Goal: Information Seeking & Learning: Learn about a topic

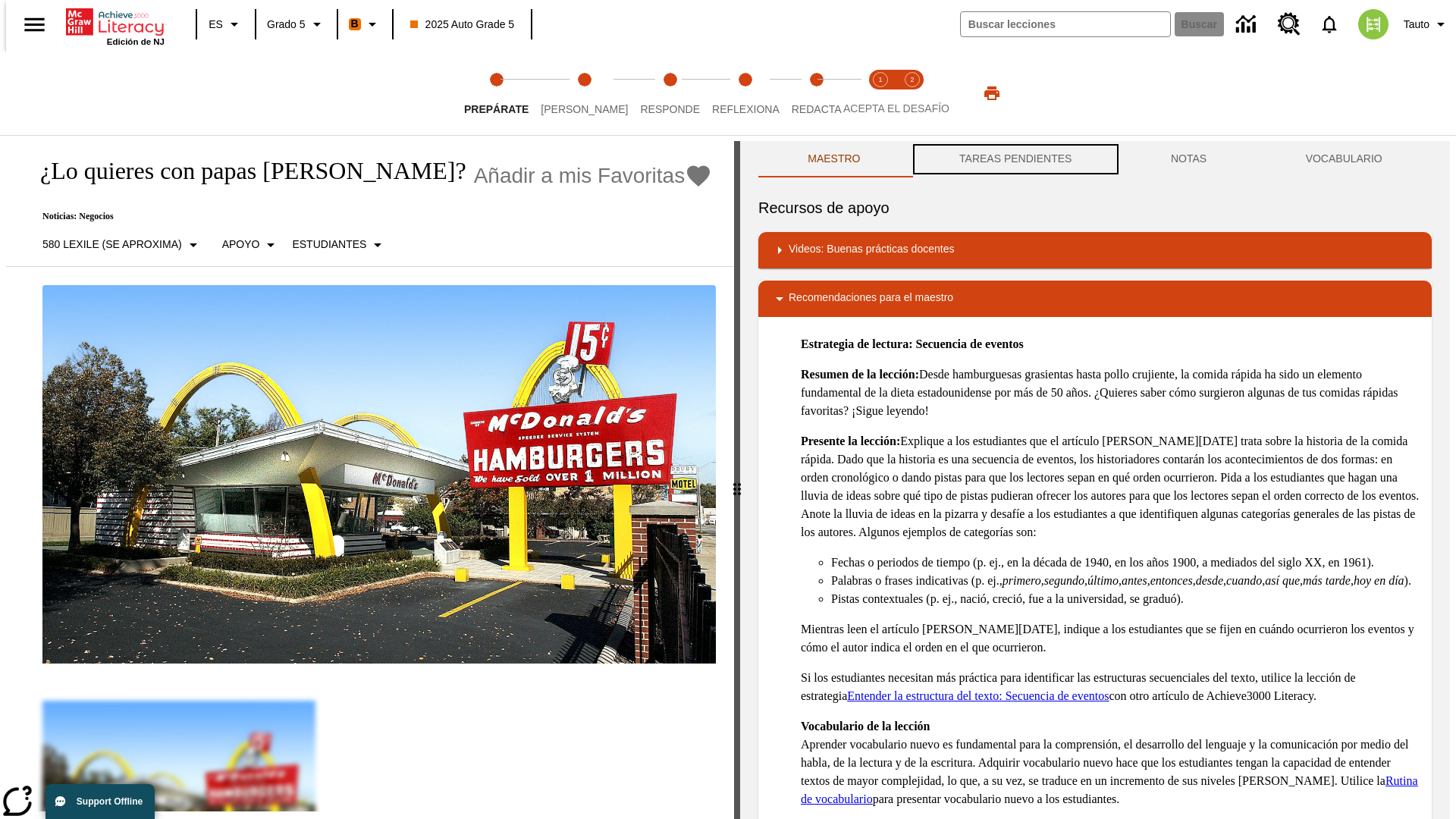
click at [1014, 159] on button "TAREAS PENDIENTES" at bounding box center [1015, 159] width 211 height 37
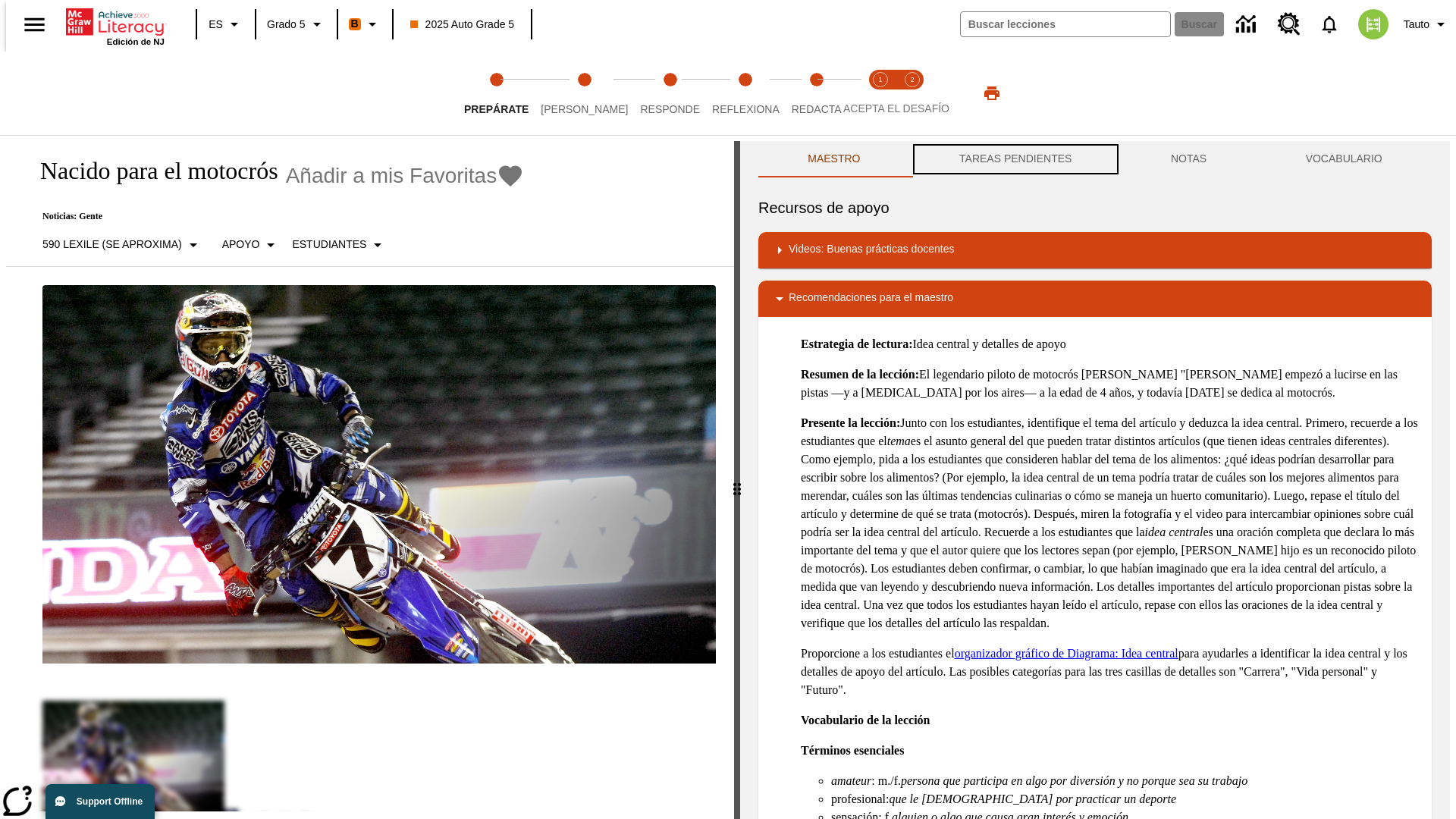
click at [1014, 159] on button "TAREAS PENDIENTES" at bounding box center [1015, 159] width 211 height 37
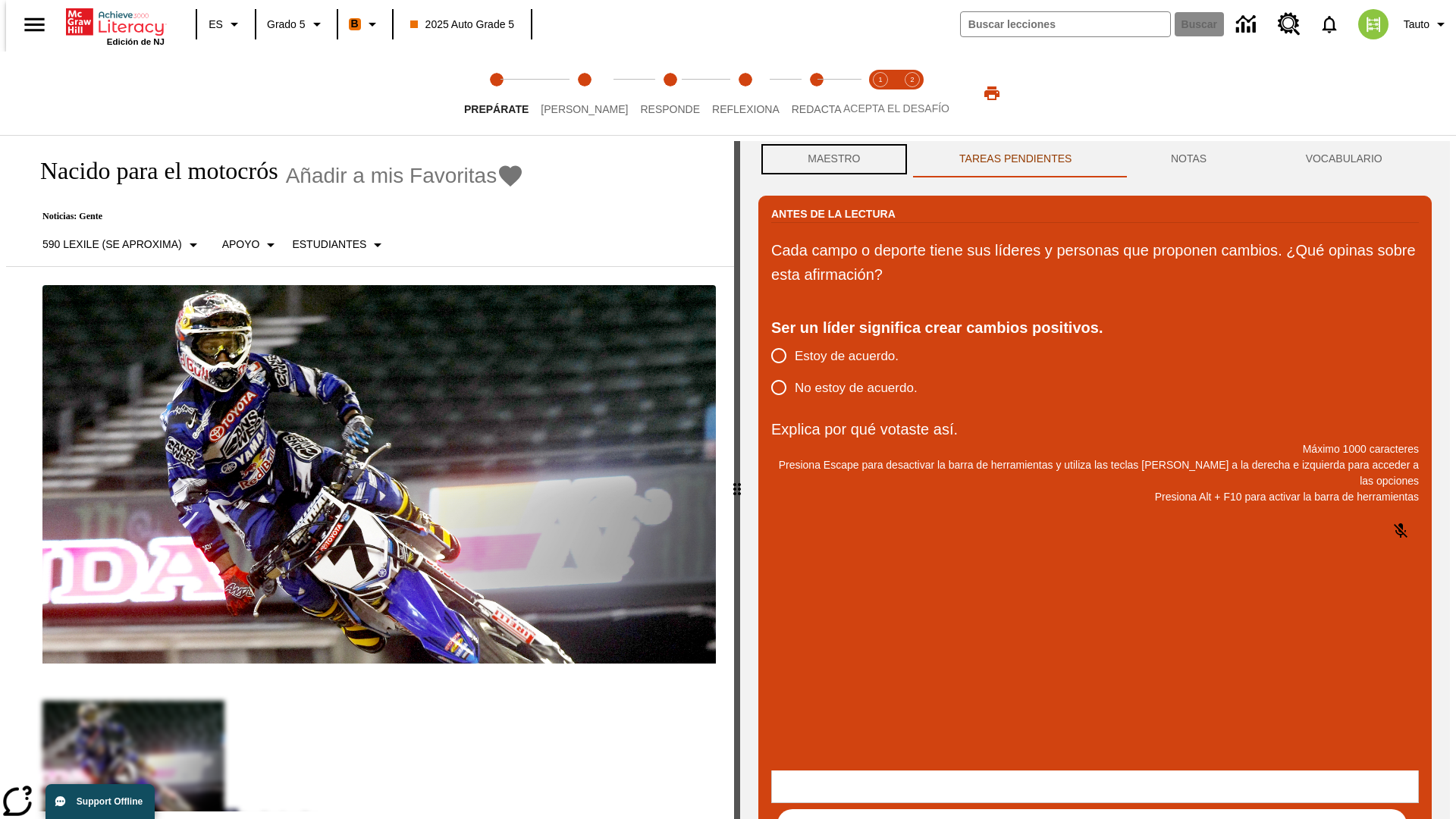
scroll to position [1, 0]
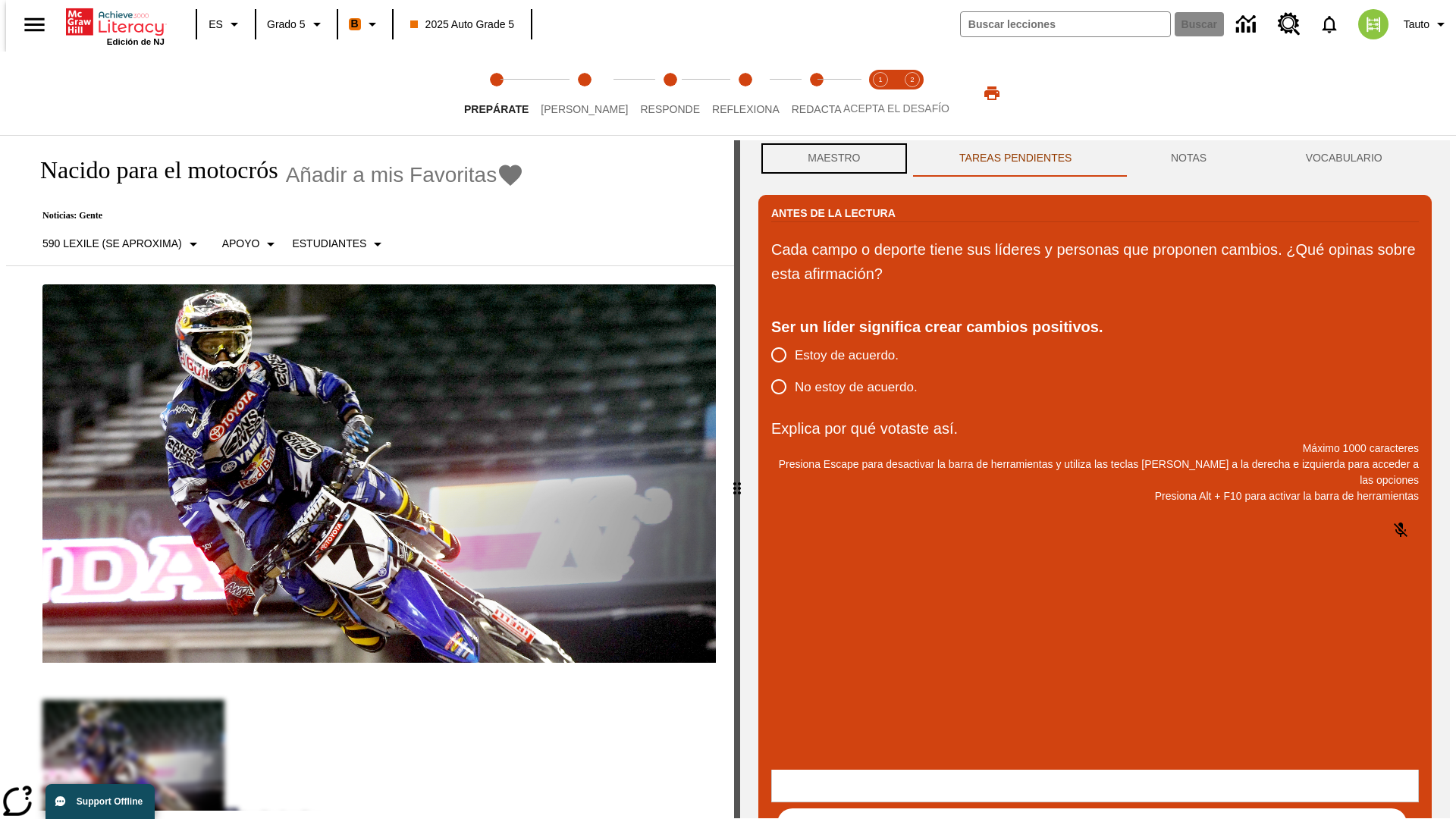
click at [830, 159] on button "Maestro" at bounding box center [834, 159] width 152 height 37
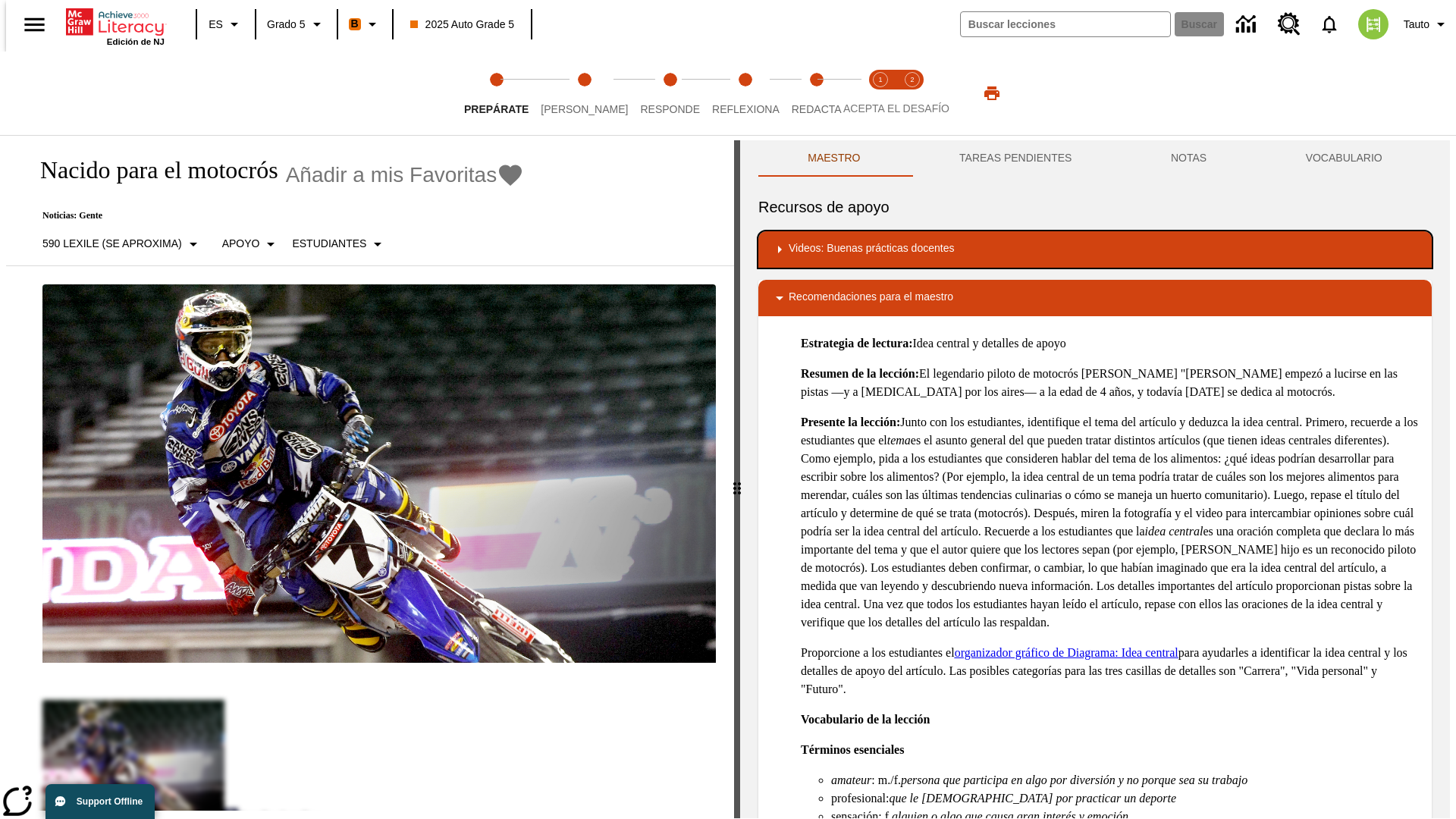
click at [1095, 250] on div "Videos: Buenas prácticas docentes" at bounding box center [1095, 250] width 650 height 18
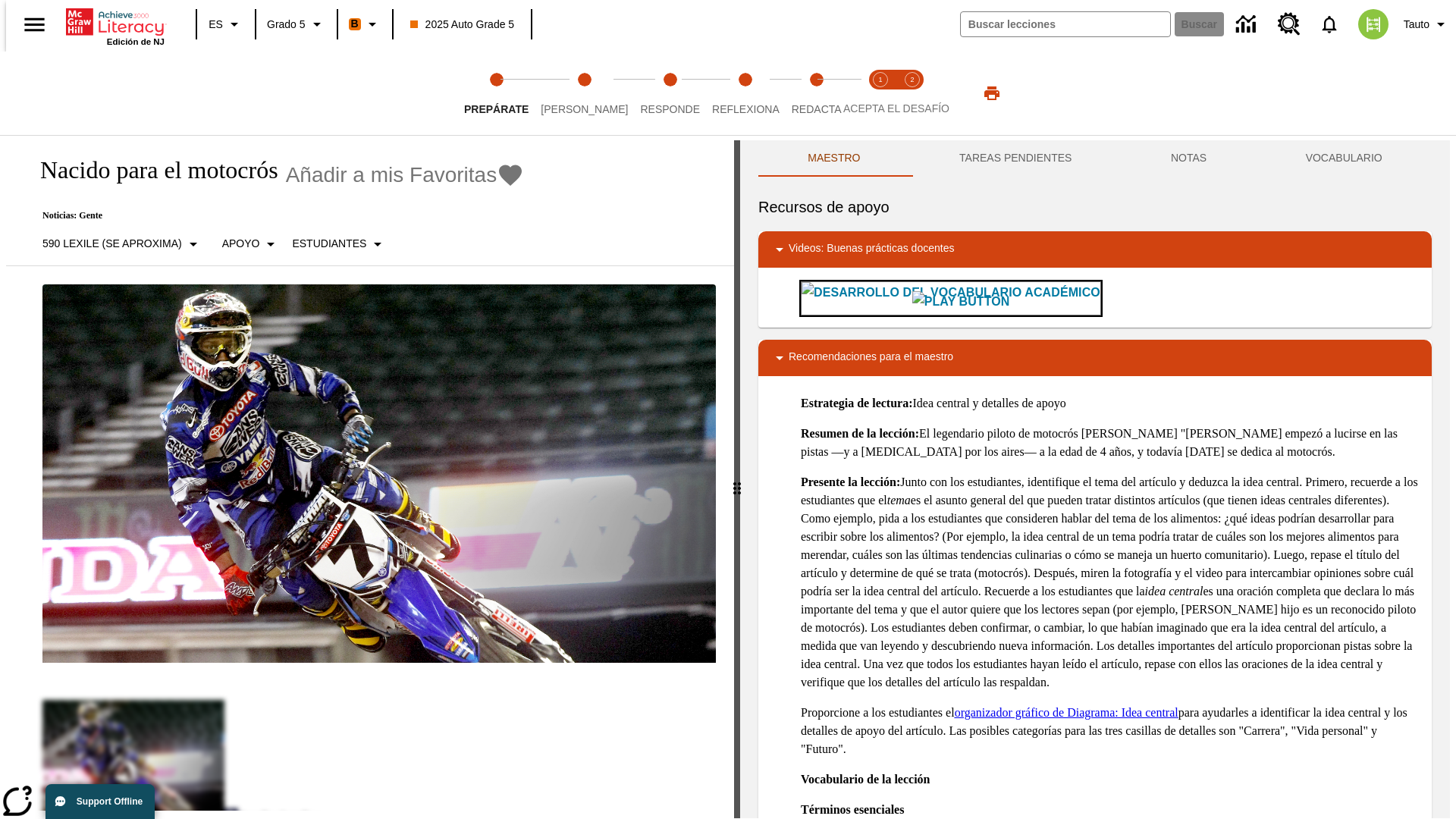
click at [913, 298] on img "Desarrollo del vocabulario académico" at bounding box center [961, 301] width 98 height 21
click at [572, 94] on span "[PERSON_NAME]" at bounding box center [584, 103] width 87 height 28
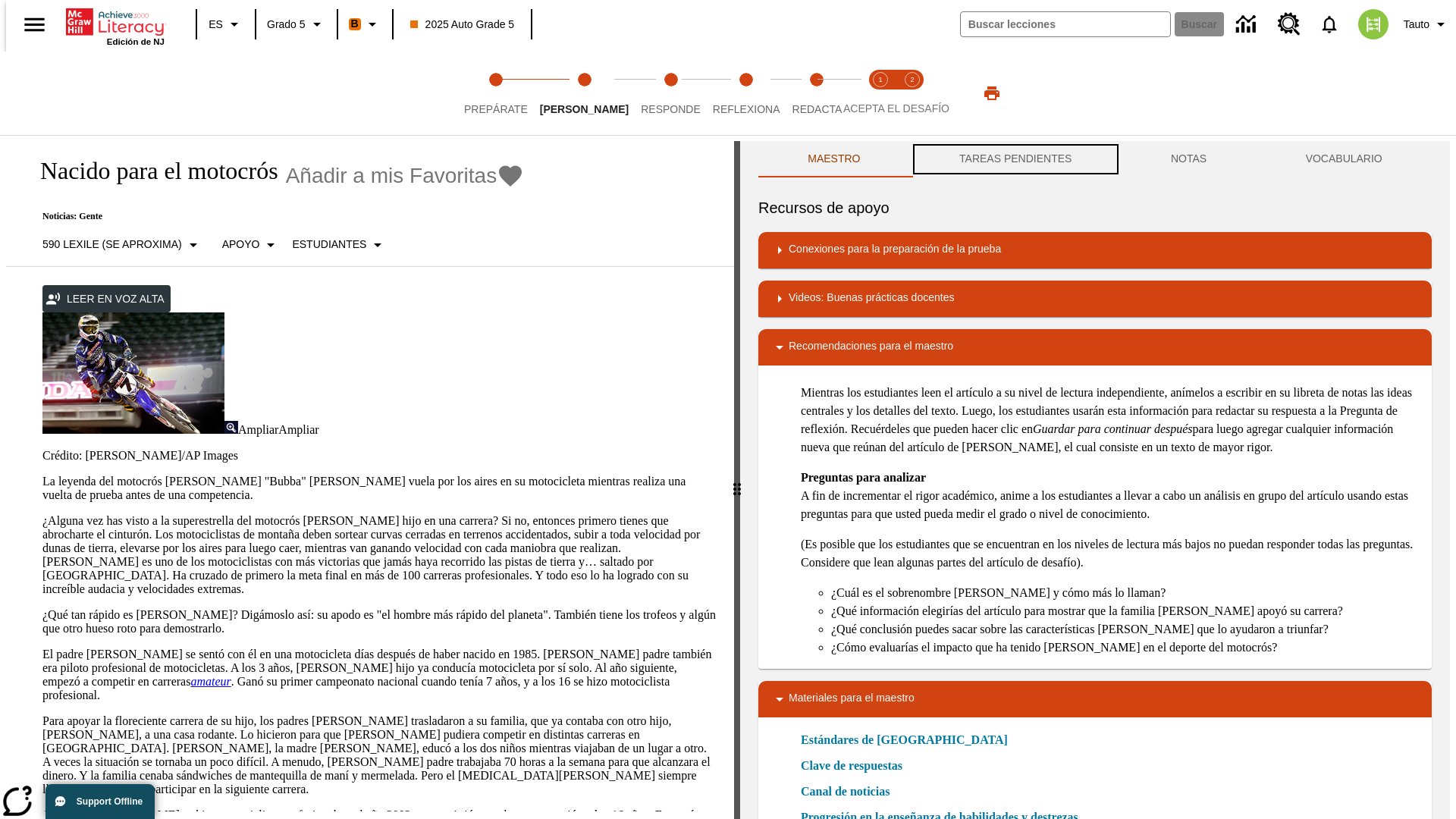
scroll to position [1, 0]
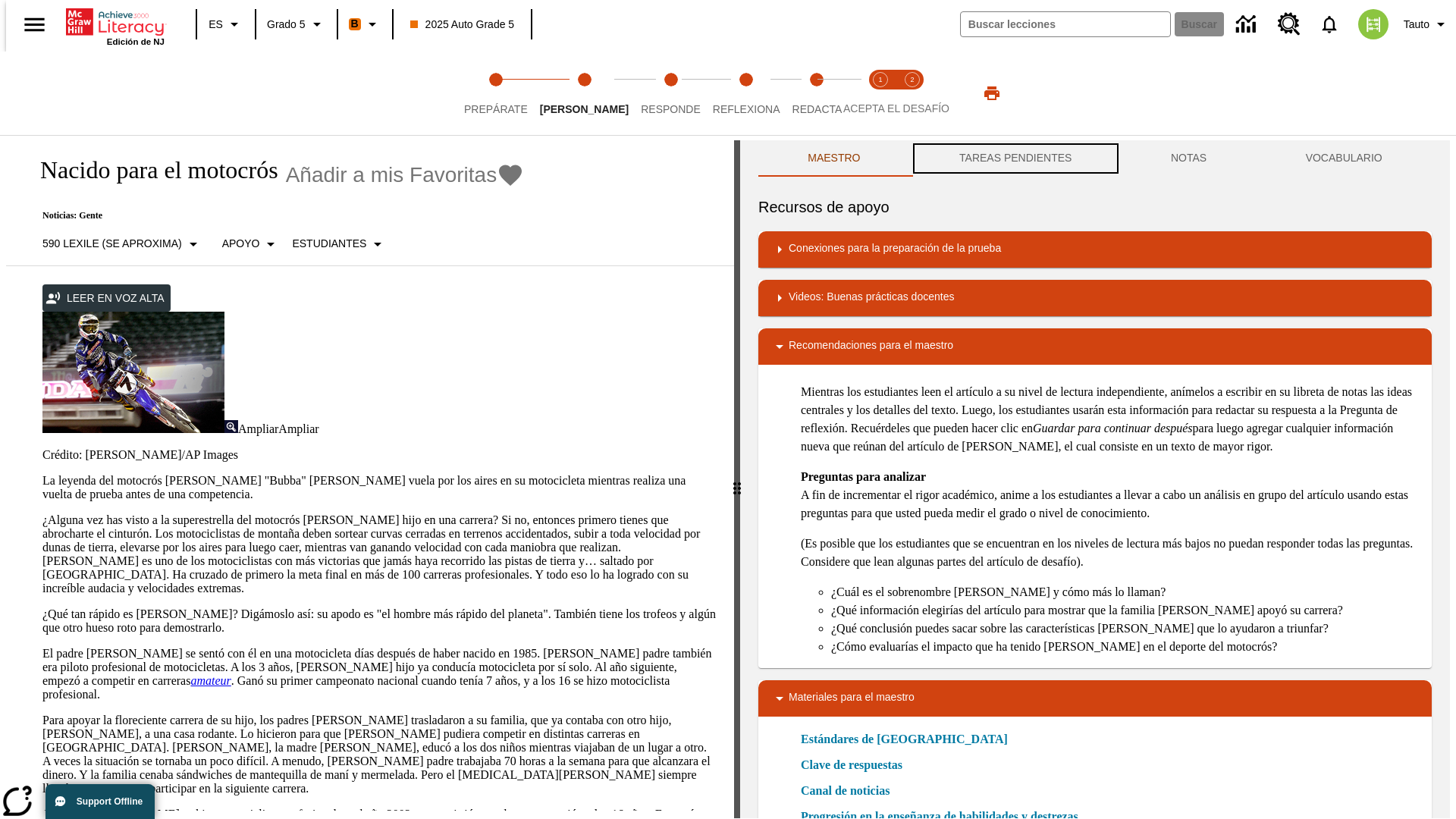
click at [1014, 159] on button "TAREAS PENDIENTES" at bounding box center [1015, 159] width 211 height 37
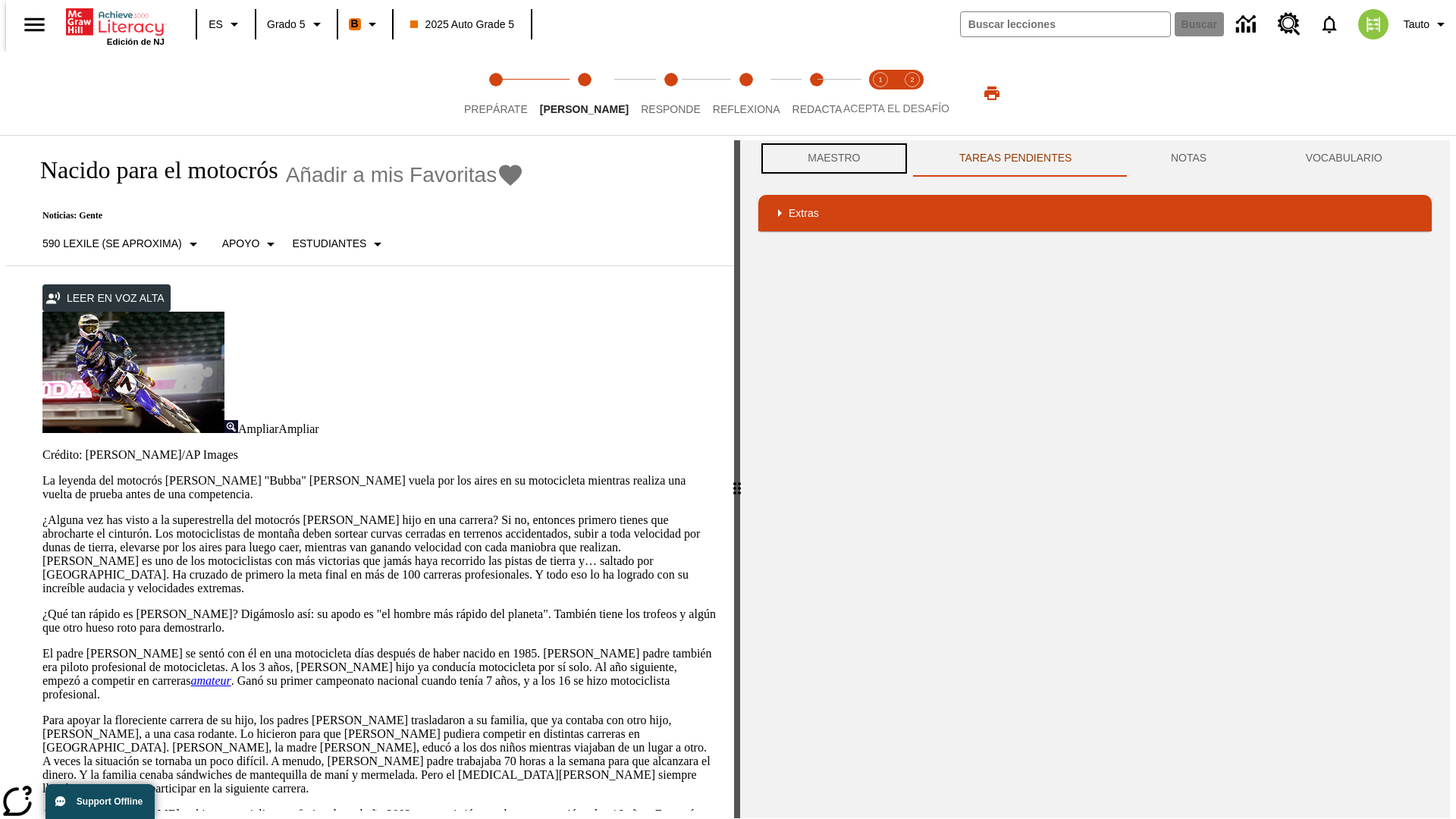
click at [830, 159] on button "Maestro" at bounding box center [834, 159] width 152 height 37
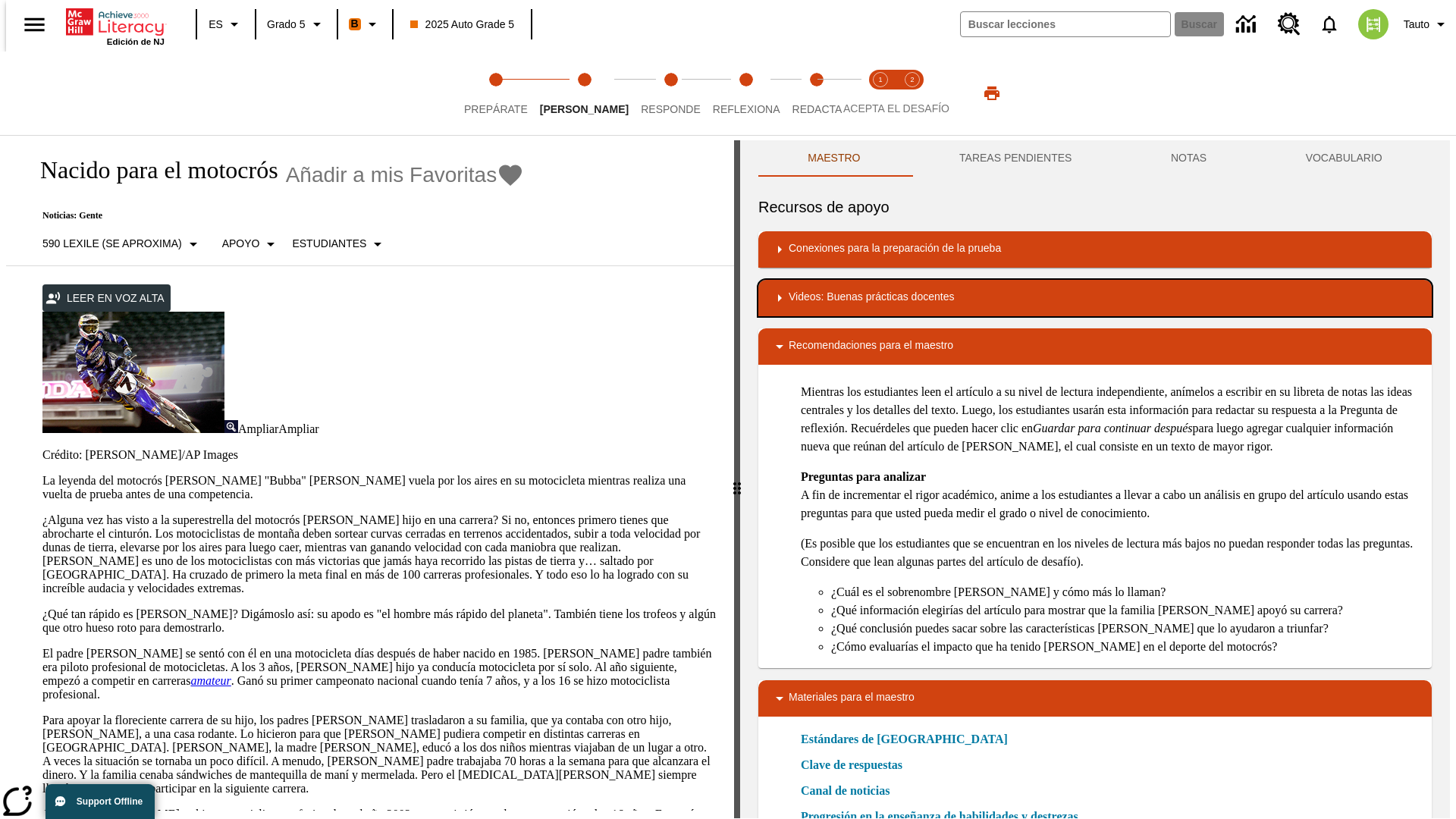
click at [1095, 298] on div "Videos: Buenas prácticas docentes" at bounding box center [1095, 298] width 650 height 18
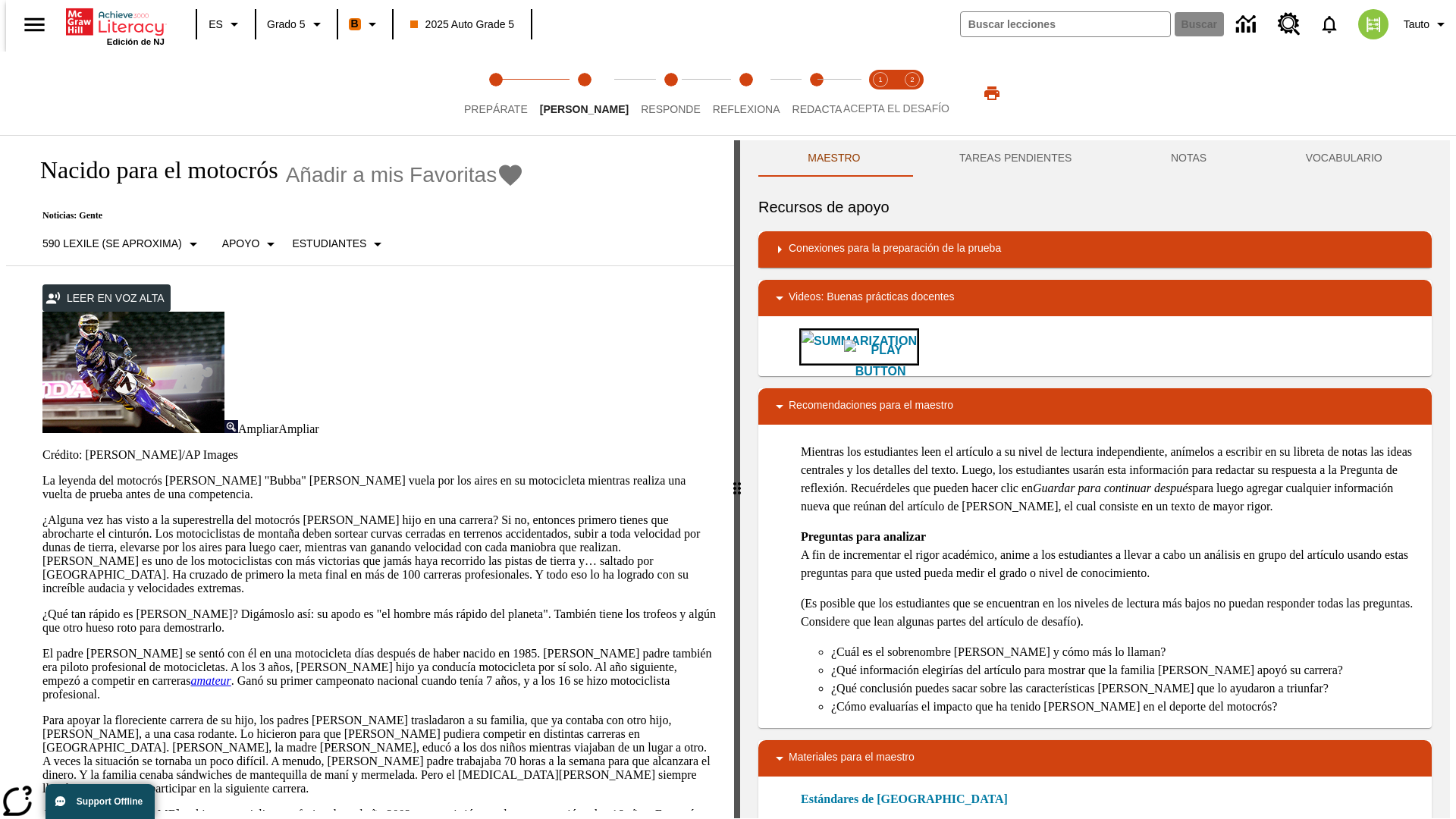
click at [844, 346] on img "Summarization" at bounding box center [880, 361] width 73 height 43
click at [881, 94] on span "Acepta el desafío lee step 1 of 2" at bounding box center [881, 103] width 20 height 28
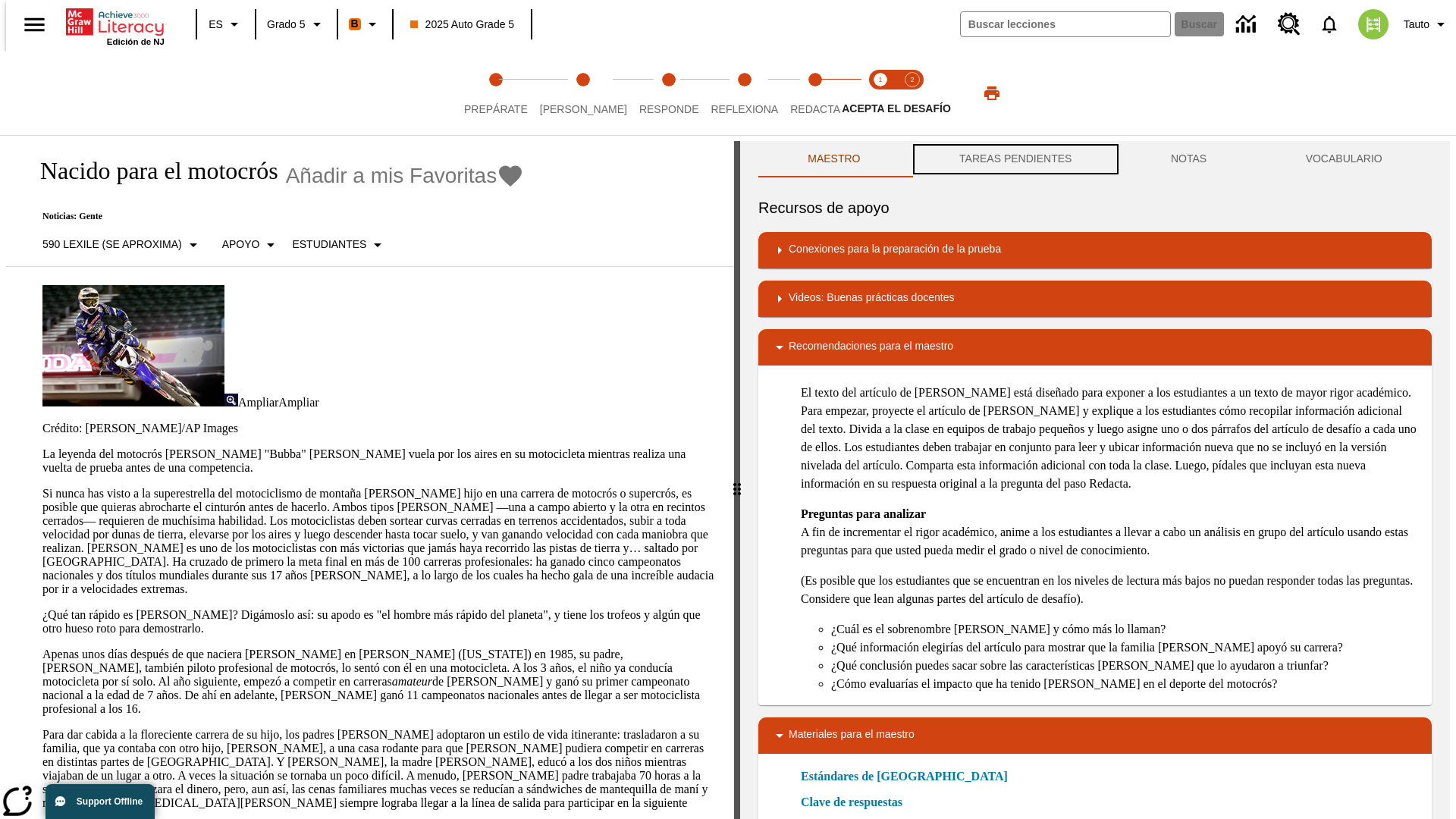
scroll to position [1, 0]
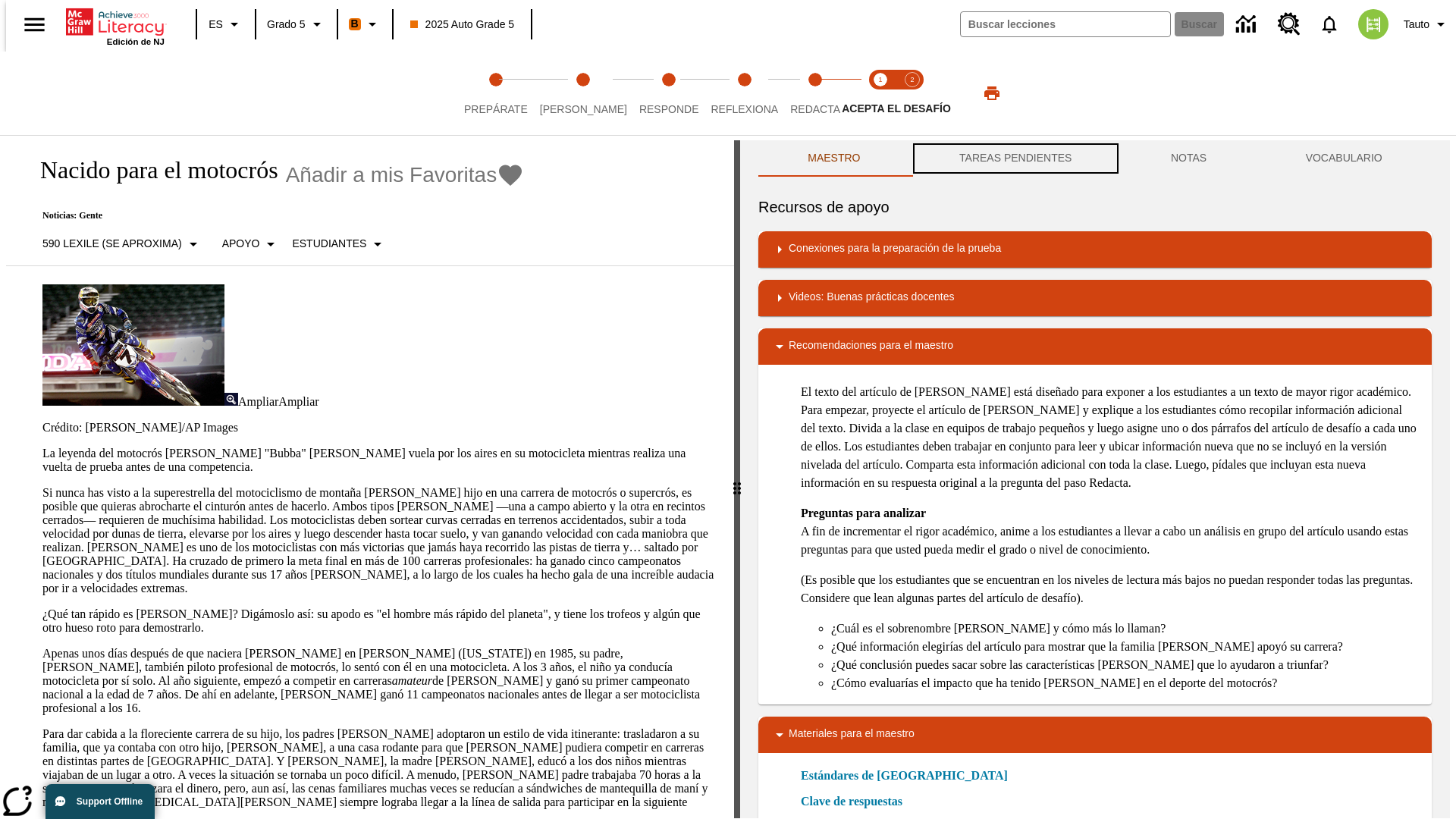
click at [1014, 159] on button "TAREAS PENDIENTES" at bounding box center [1015, 159] width 211 height 37
